Goal: Find specific page/section: Find specific page/section

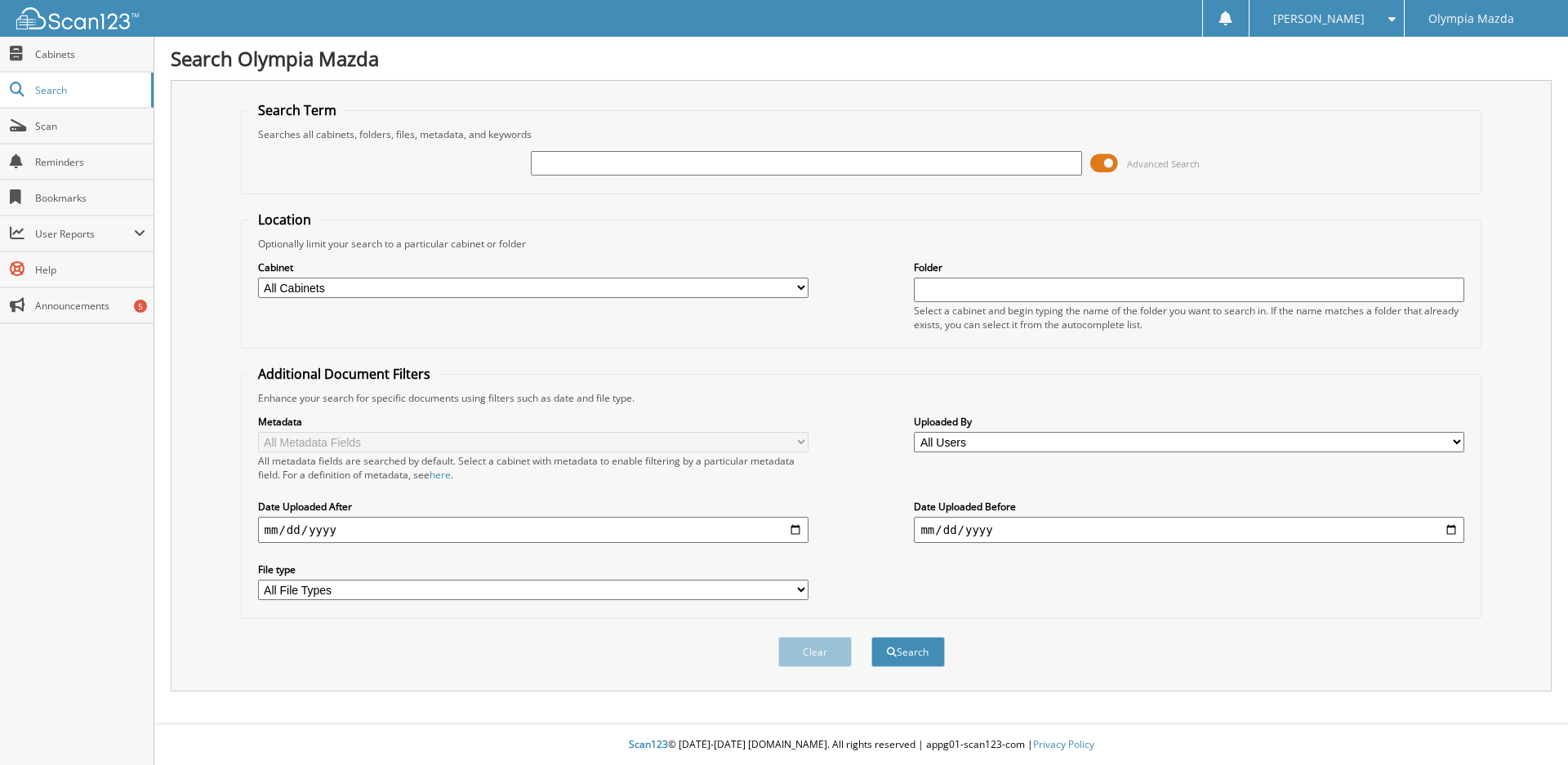
click at [1119, 165] on span "Advanced Search" at bounding box center [1145, 162] width 109 height 25
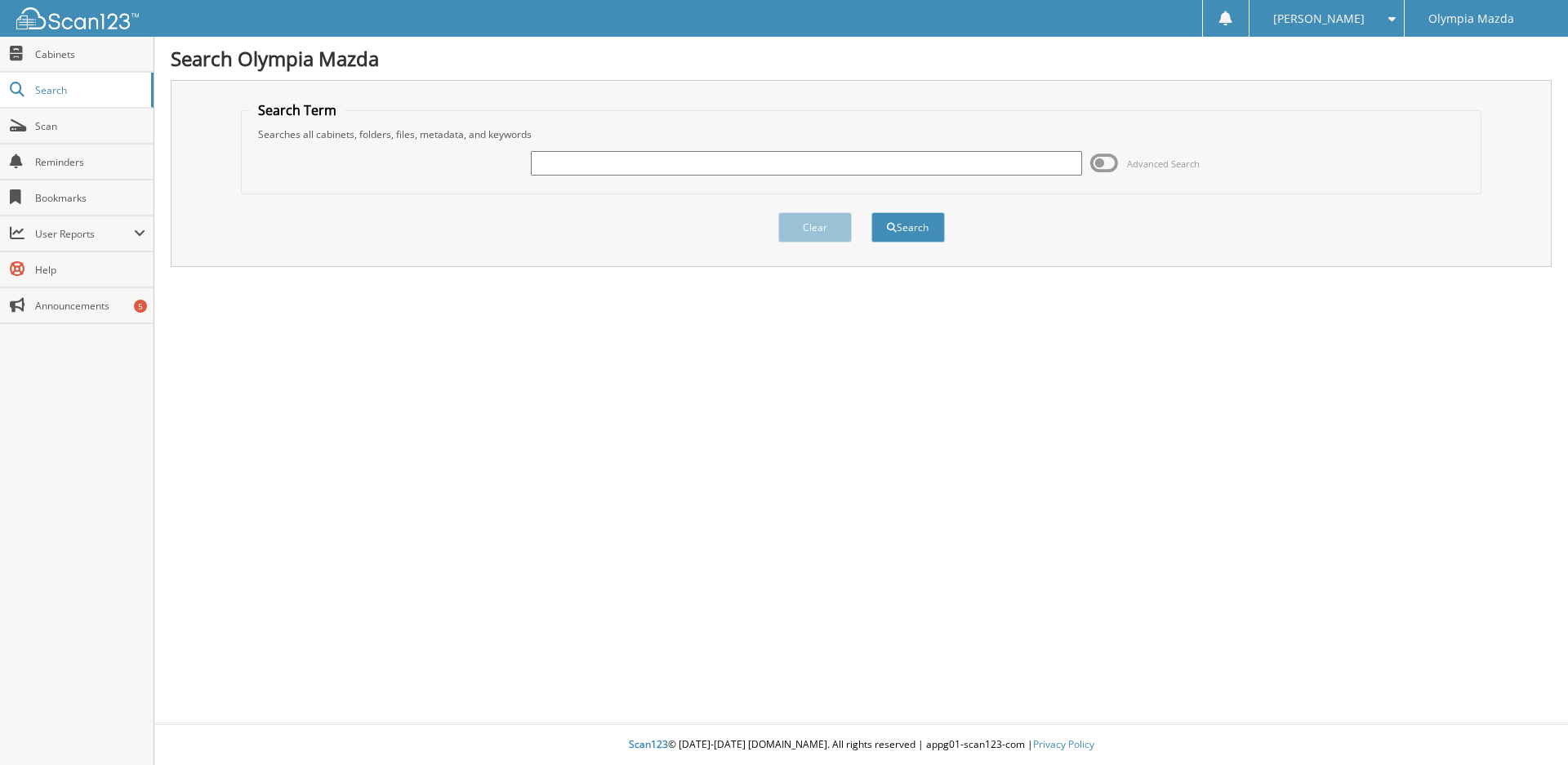
click at [1046, 163] on input "text" at bounding box center [805, 162] width 550 height 25
click at [852, 169] on input "text" at bounding box center [805, 162] width 550 height 25
type input "12475"
click at [871, 213] on button "Search" at bounding box center [908, 227] width 74 height 31
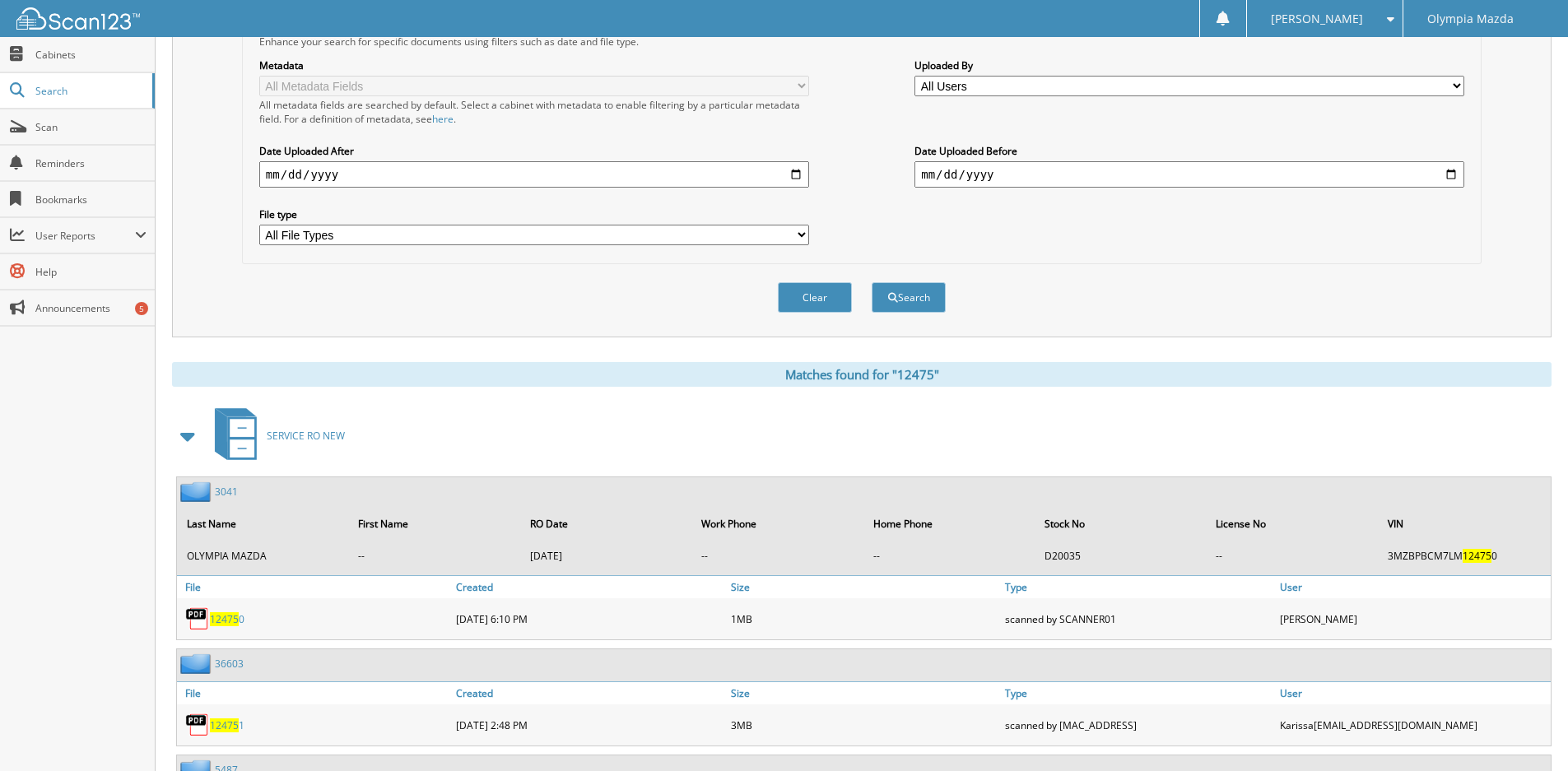
scroll to position [113, 0]
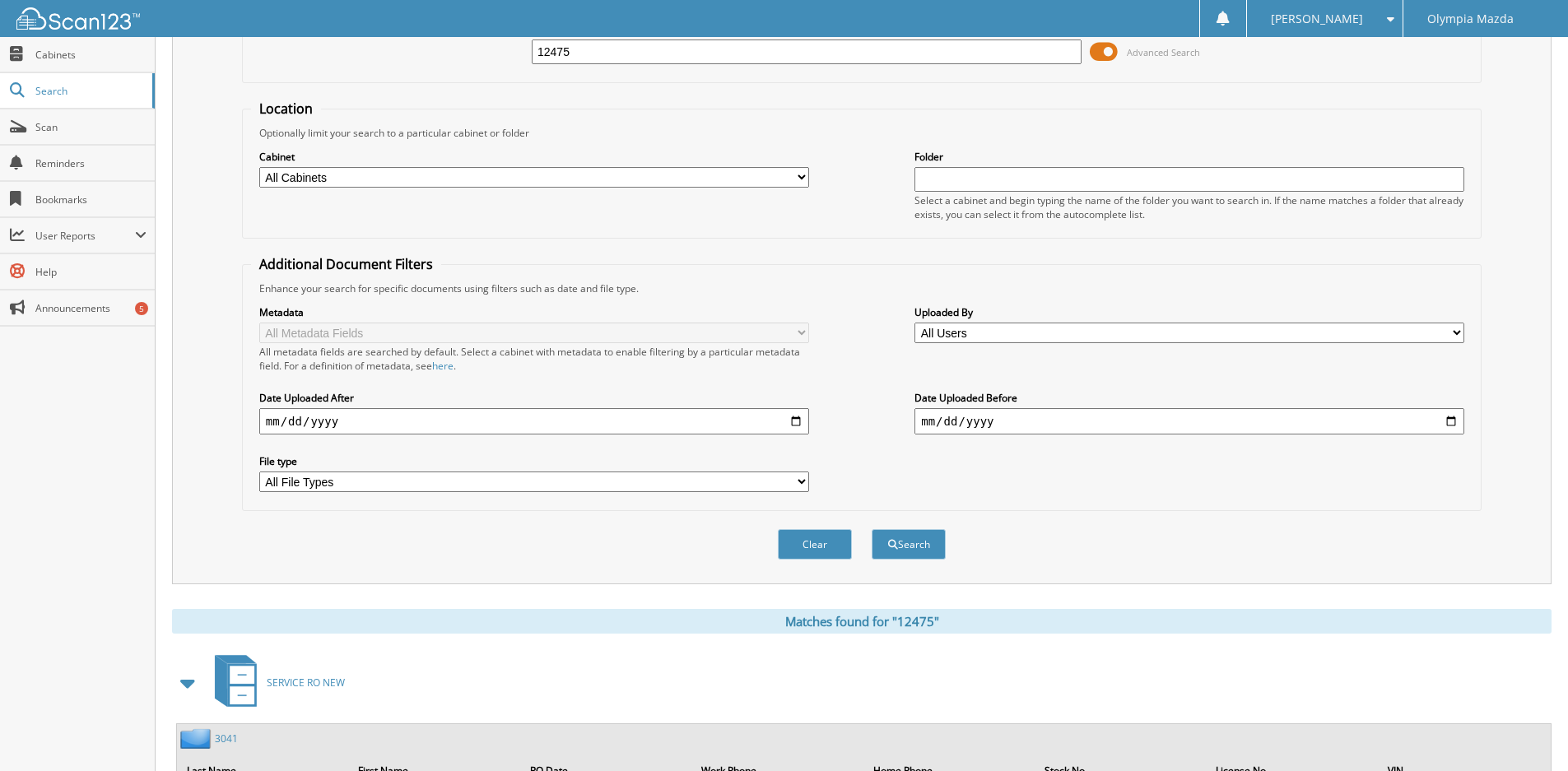
drag, startPoint x: 592, startPoint y: 52, endPoint x: 461, endPoint y: 64, distance: 131.5
click at [461, 64] on div "12475 Advanced Search" at bounding box center [861, 52] width 1221 height 45
type input "463857"
click at [872, 529] on button "Search" at bounding box center [908, 544] width 74 height 31
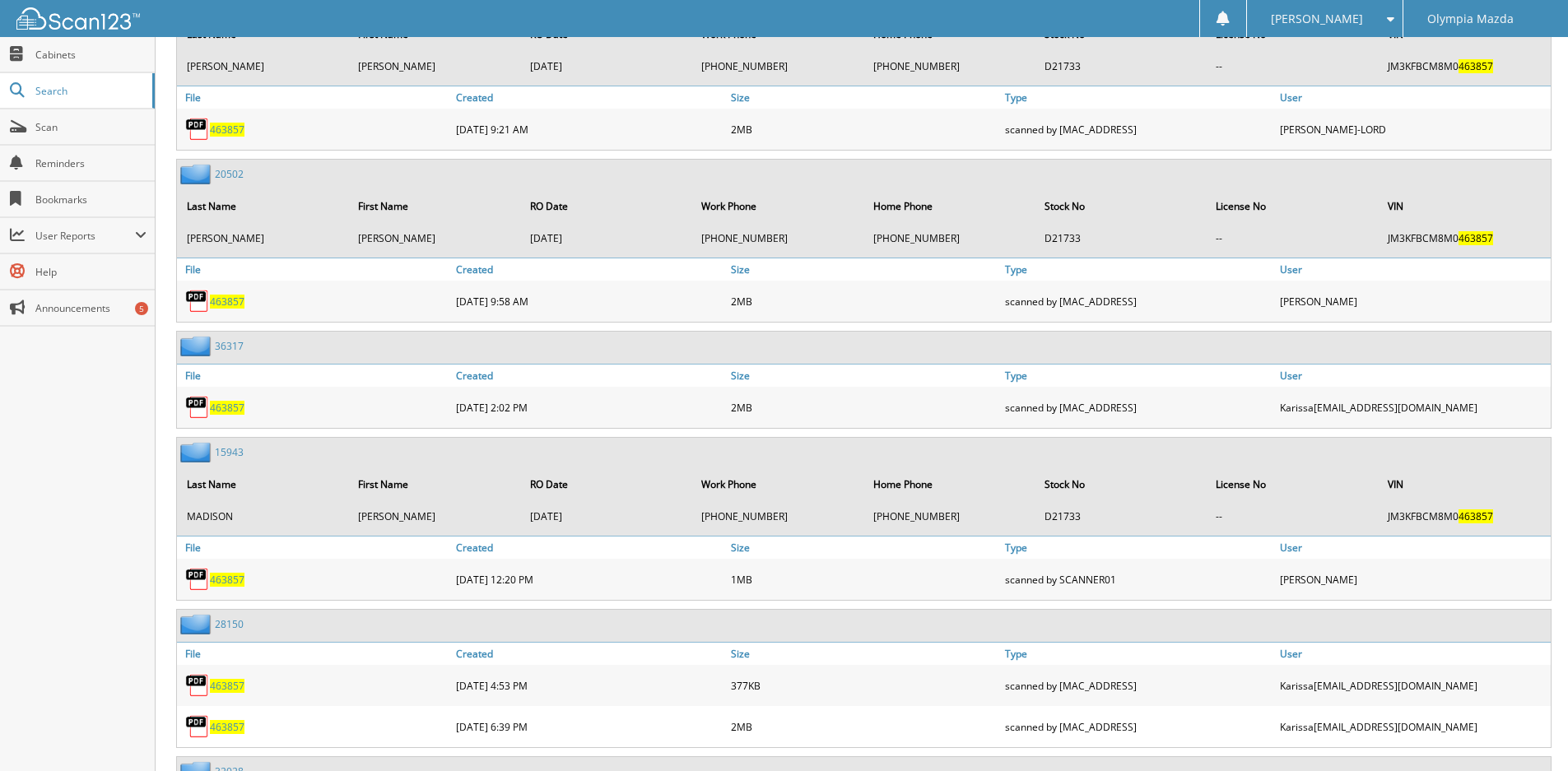
scroll to position [863, 0]
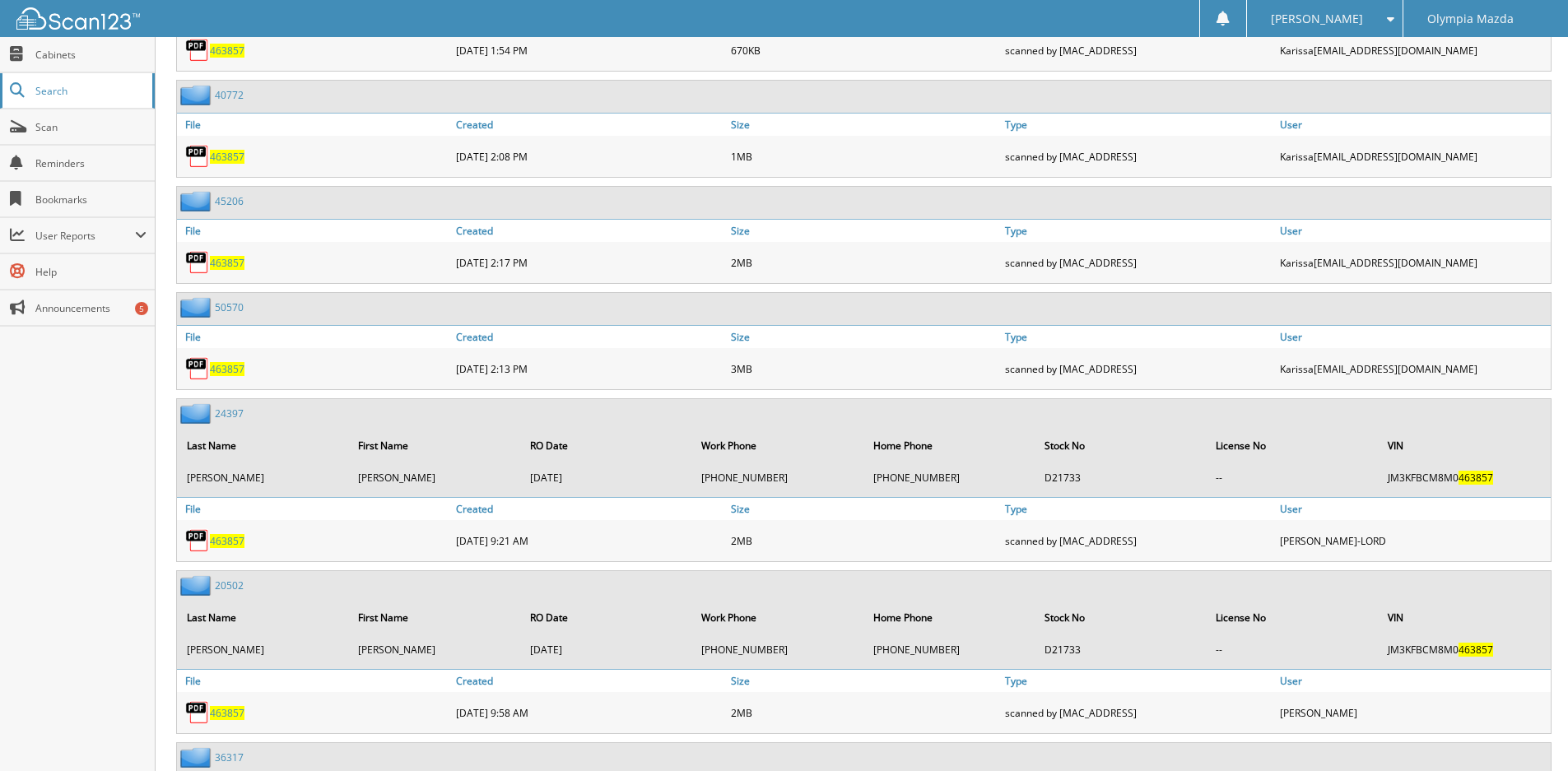
click at [87, 79] on link "Search" at bounding box center [77, 91] width 155 height 36
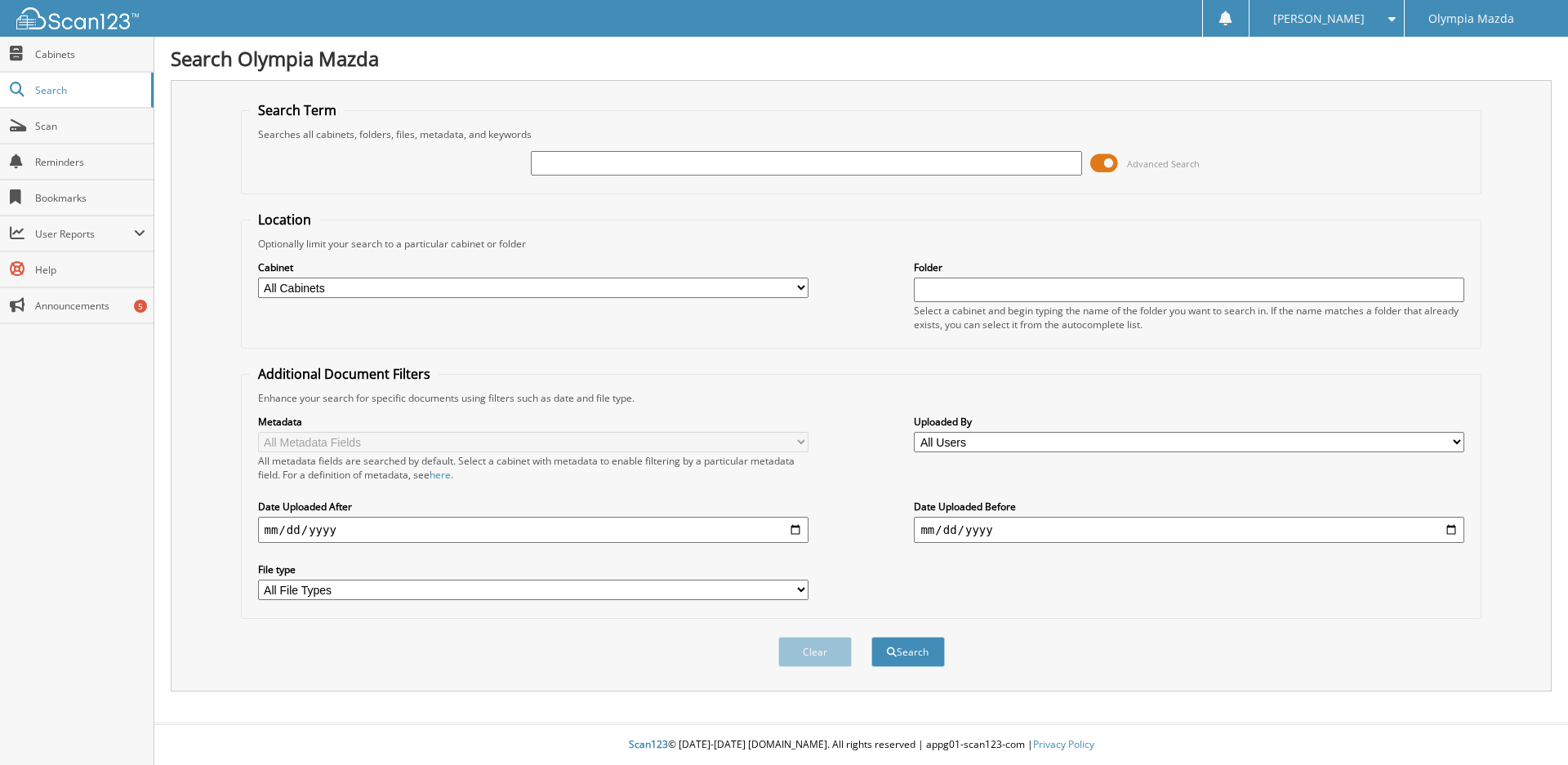
click at [1110, 160] on span at bounding box center [1104, 162] width 28 height 25
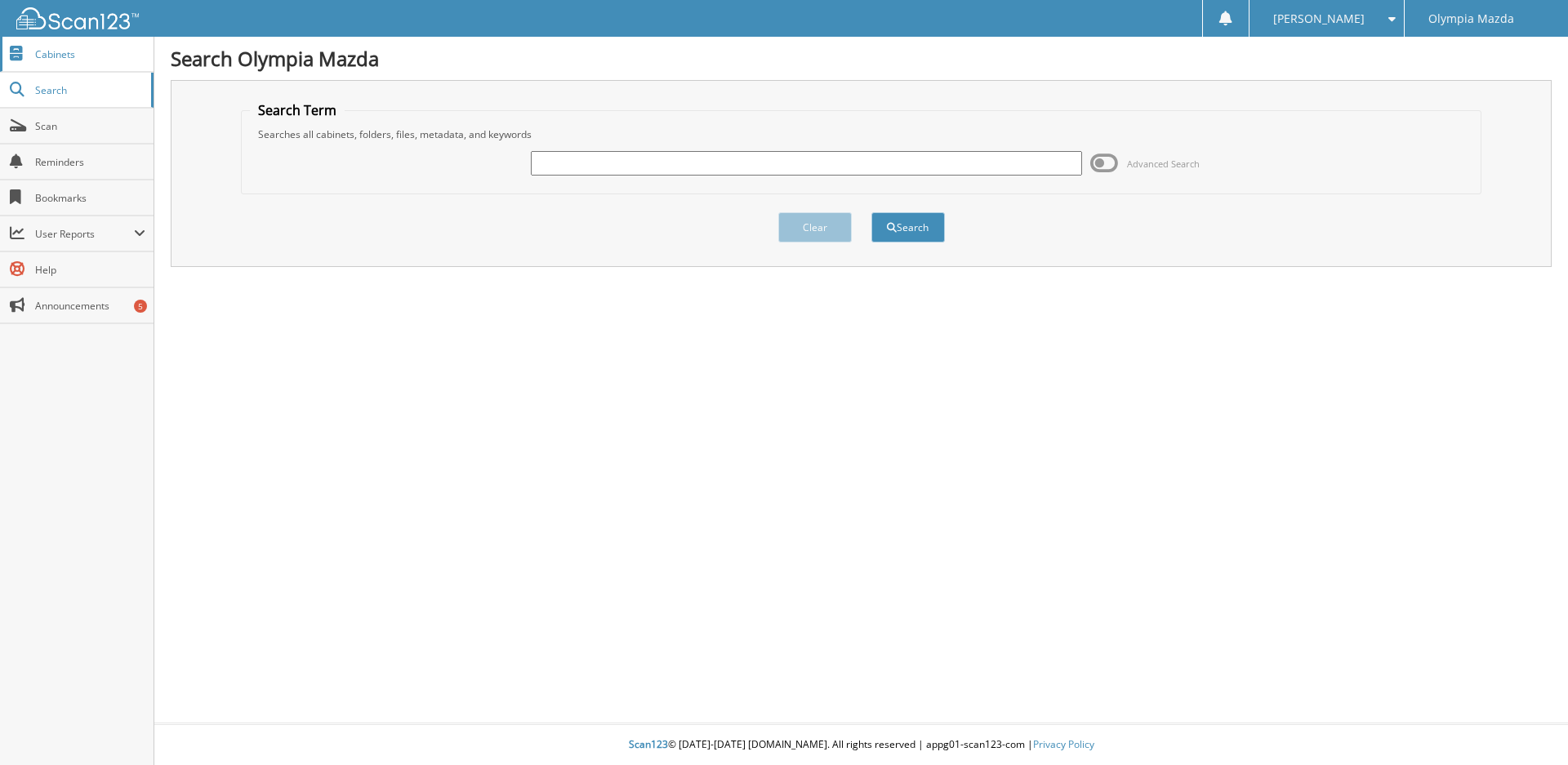
click at [89, 47] on span "Cabinets" at bounding box center [91, 54] width 110 height 14
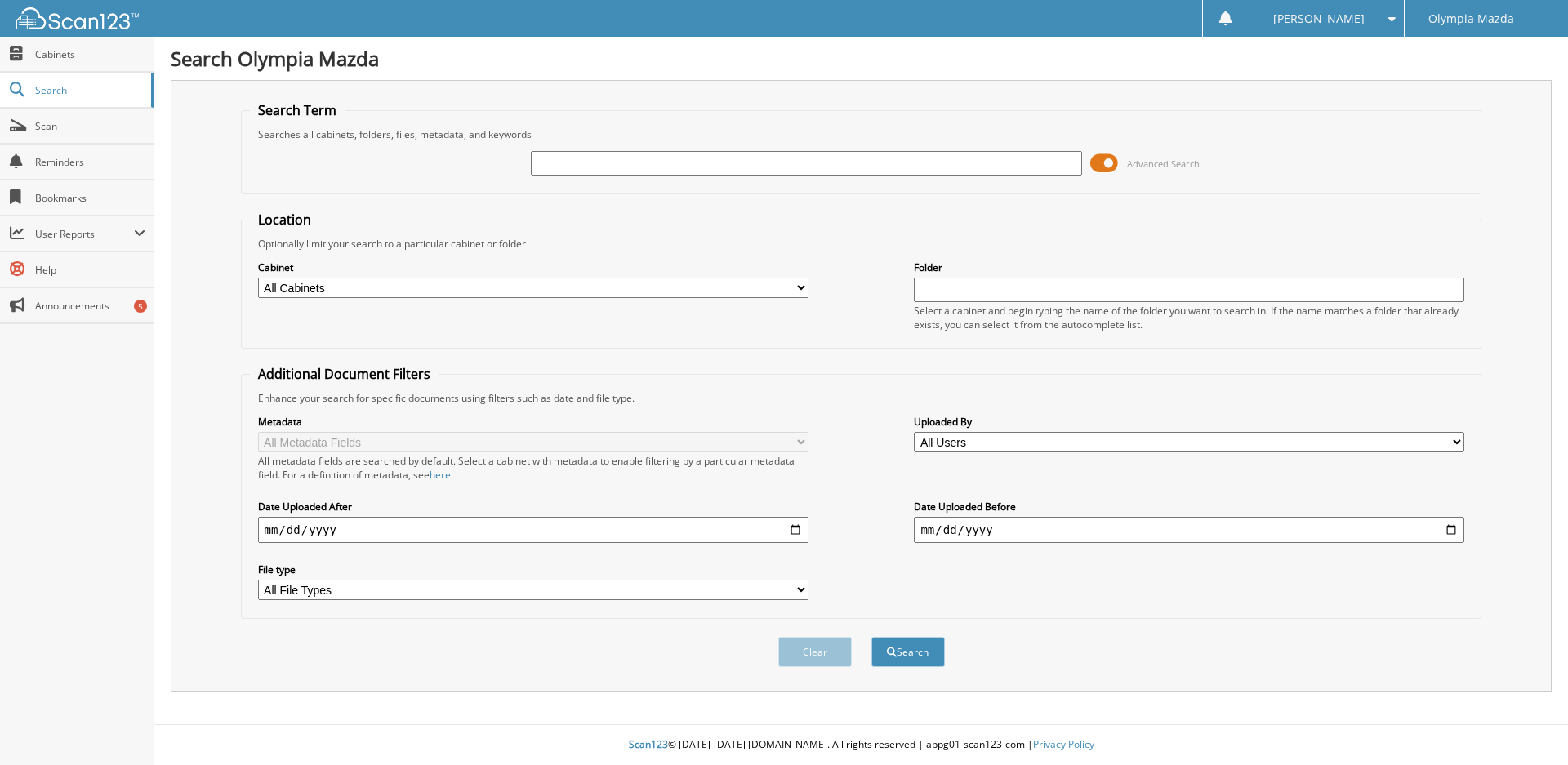
click at [1114, 159] on span at bounding box center [1104, 162] width 28 height 25
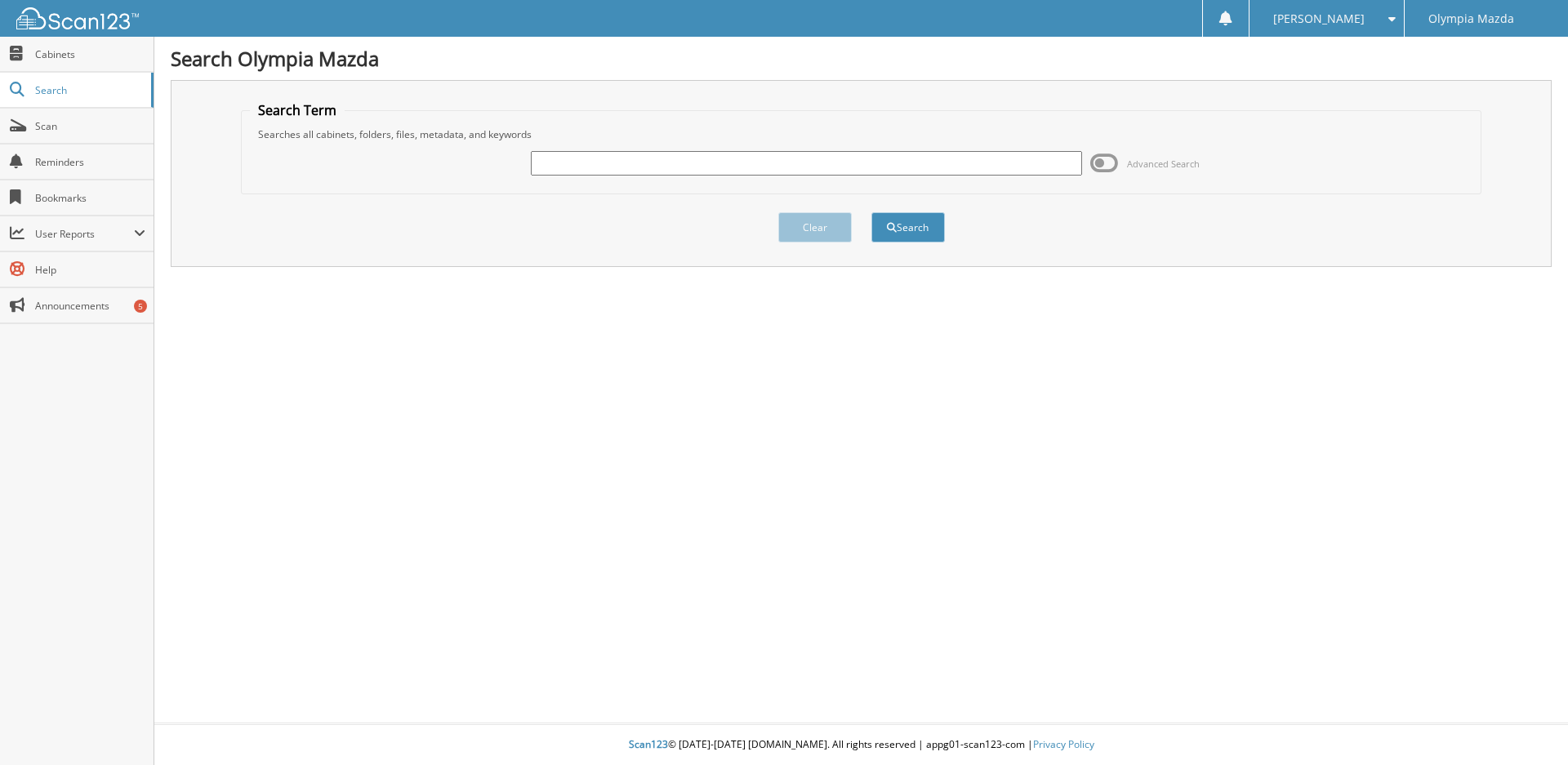
paste input "JM3KFBCM8M0463857"
type input "JM3KFBCM8M0463857"
click at [929, 223] on button "Search" at bounding box center [908, 227] width 74 height 31
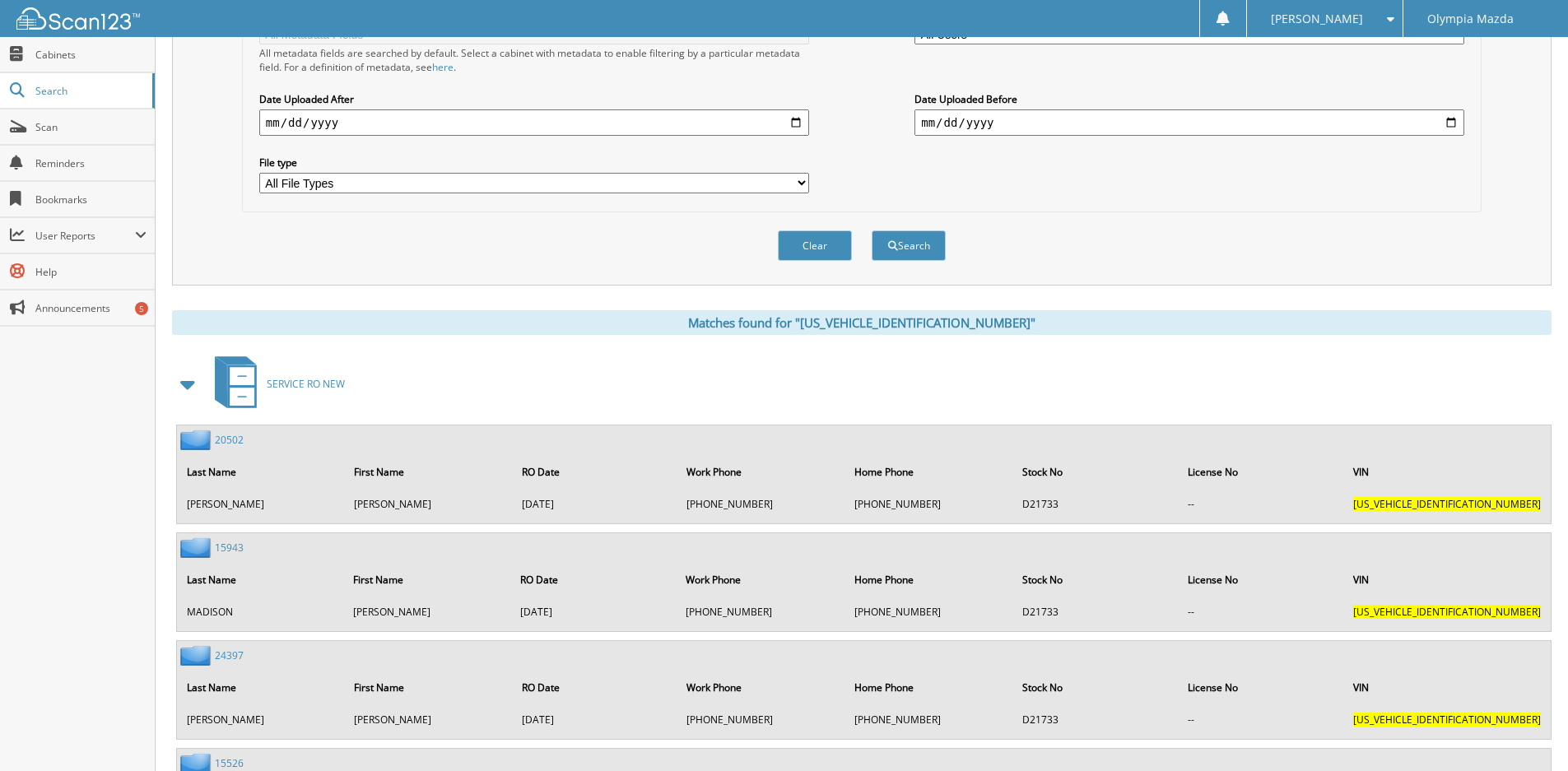
scroll to position [539, 0]
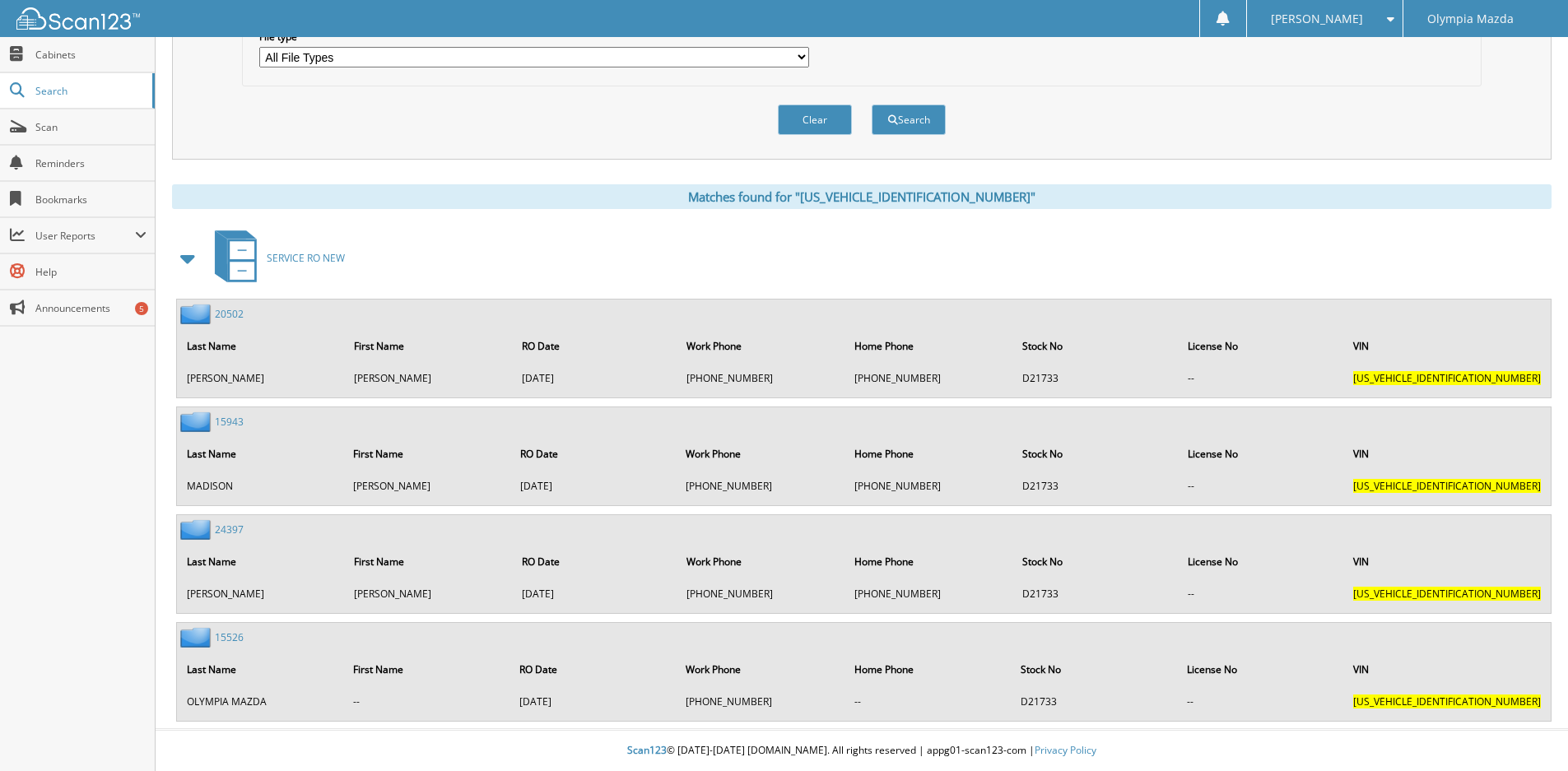
click at [316, 259] on span "SERVICE RO NEW" at bounding box center [305, 258] width 78 height 14
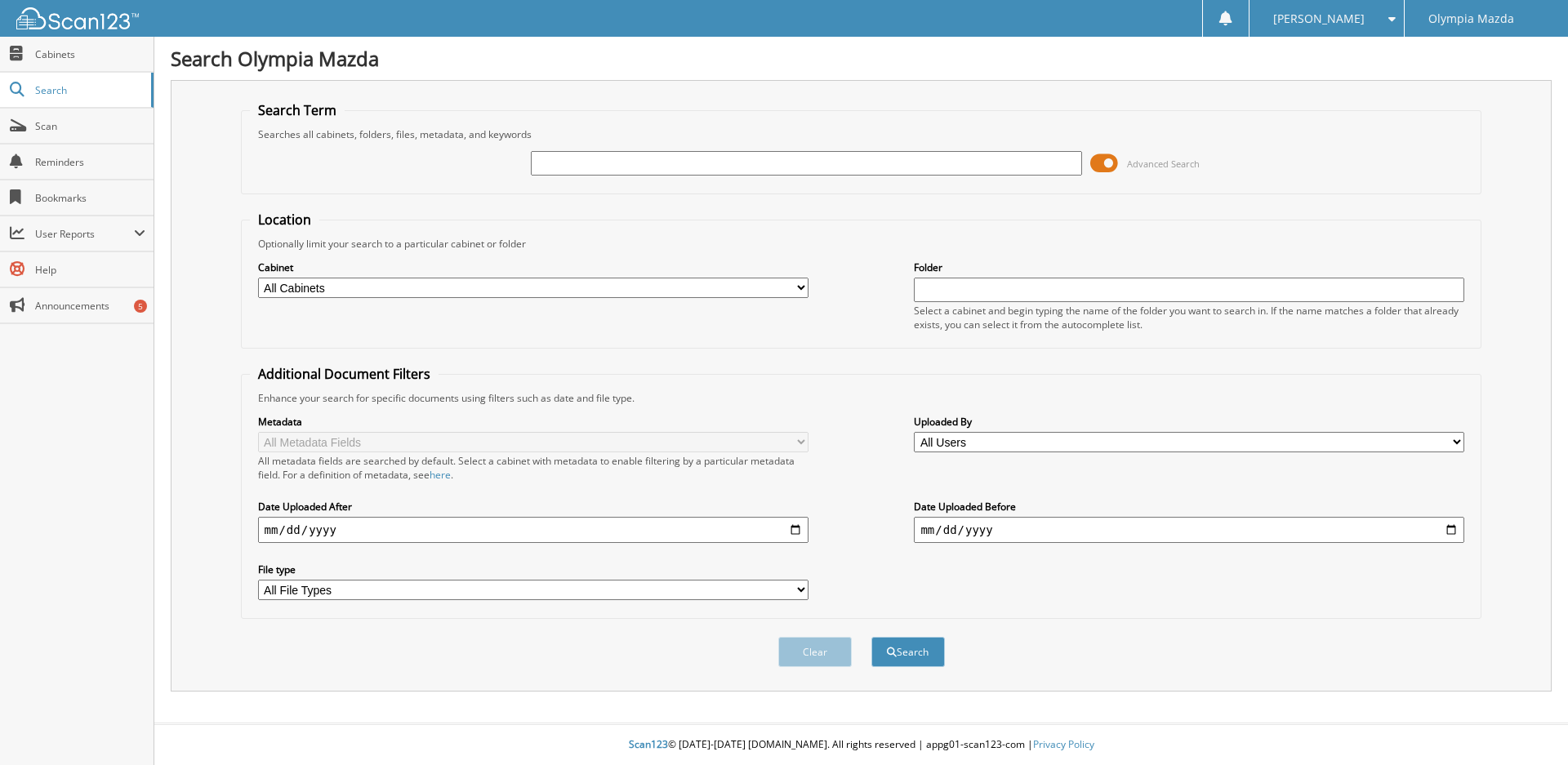
click at [659, 165] on input "text" at bounding box center [805, 162] width 550 height 25
type input "56926"
click at [871, 637] on button "Search" at bounding box center [908, 652] width 74 height 31
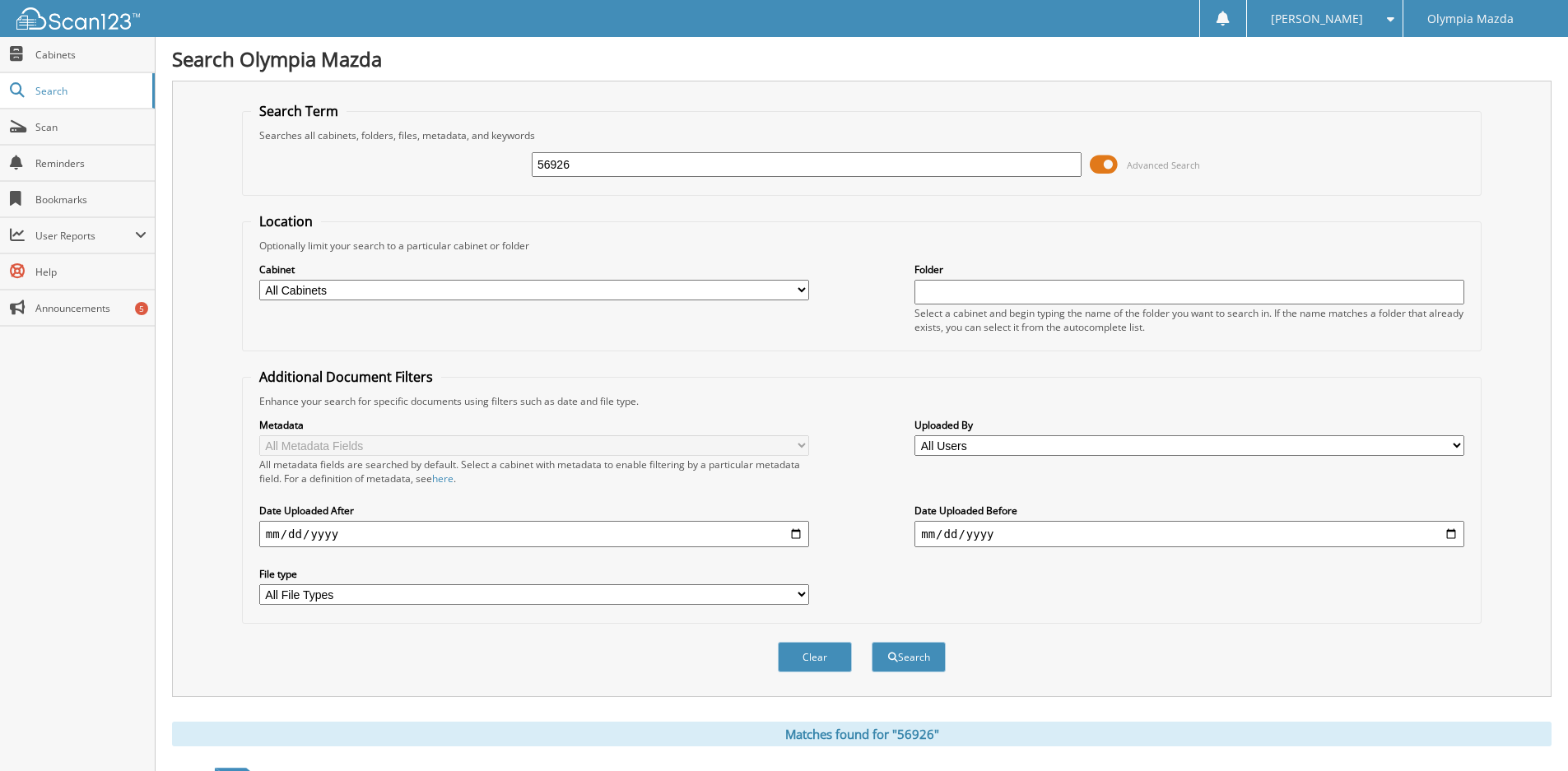
click at [1109, 153] on span at bounding box center [1104, 164] width 28 height 25
